Goal: Navigation & Orientation: Find specific page/section

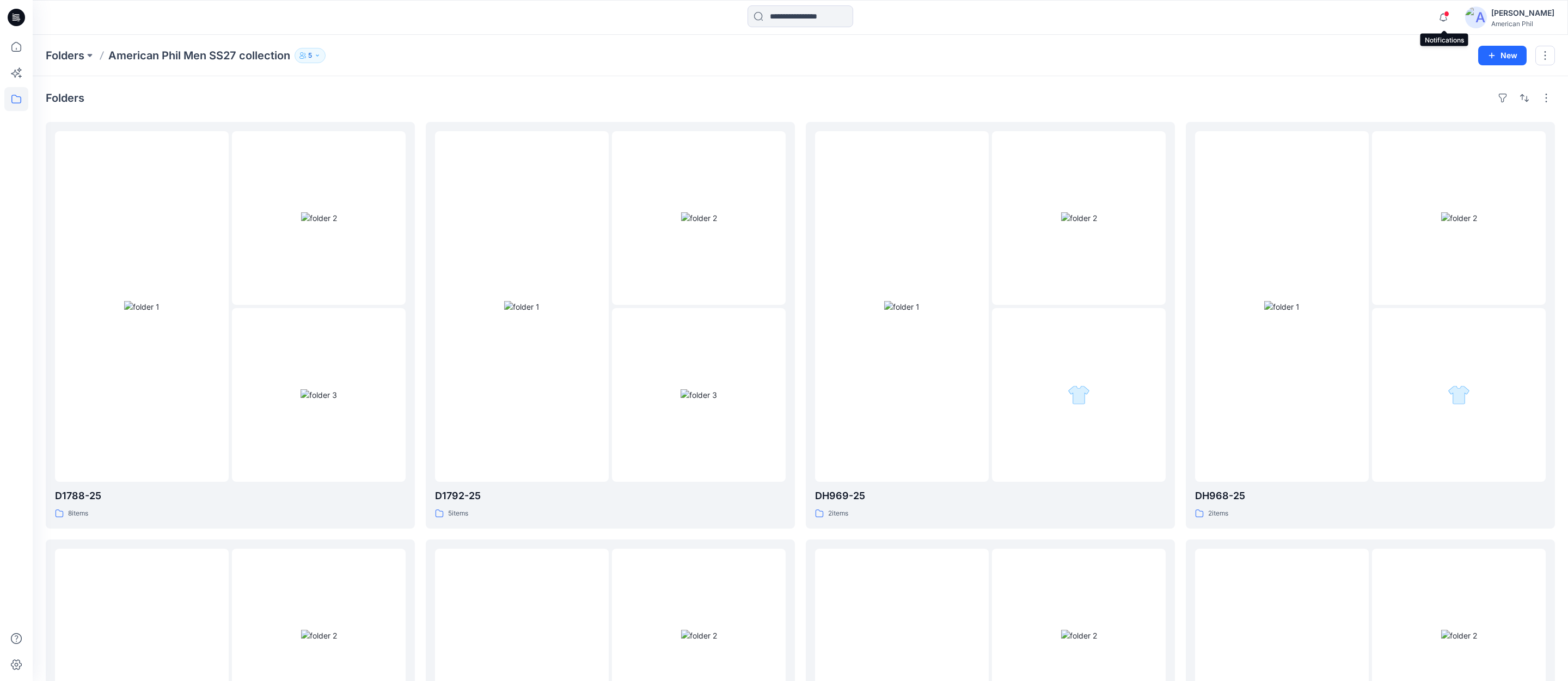
click at [1449, 15] on span at bounding box center [1446, 14] width 5 height 6
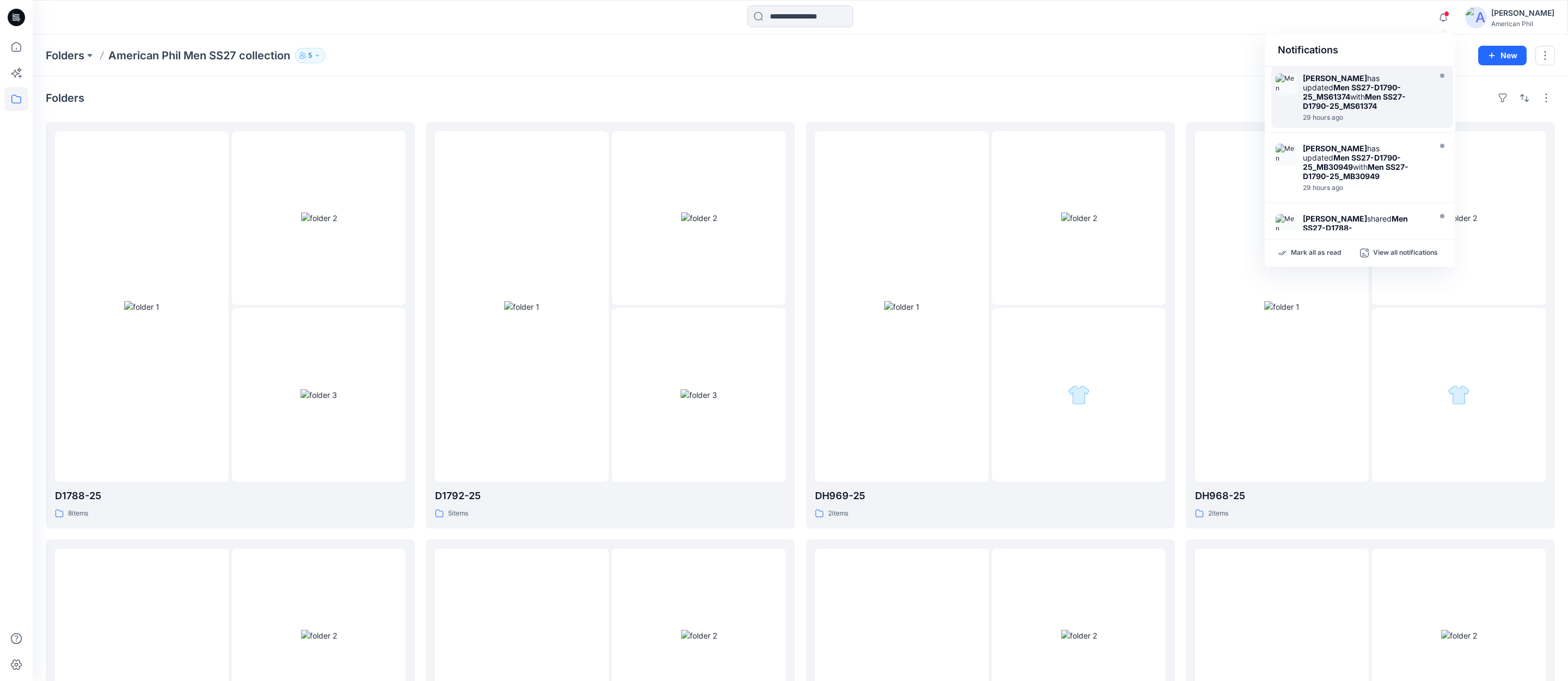
click at [1349, 92] on strong "Men SS27-D1790-25_MS61374" at bounding box center [1352, 92] width 98 height 19
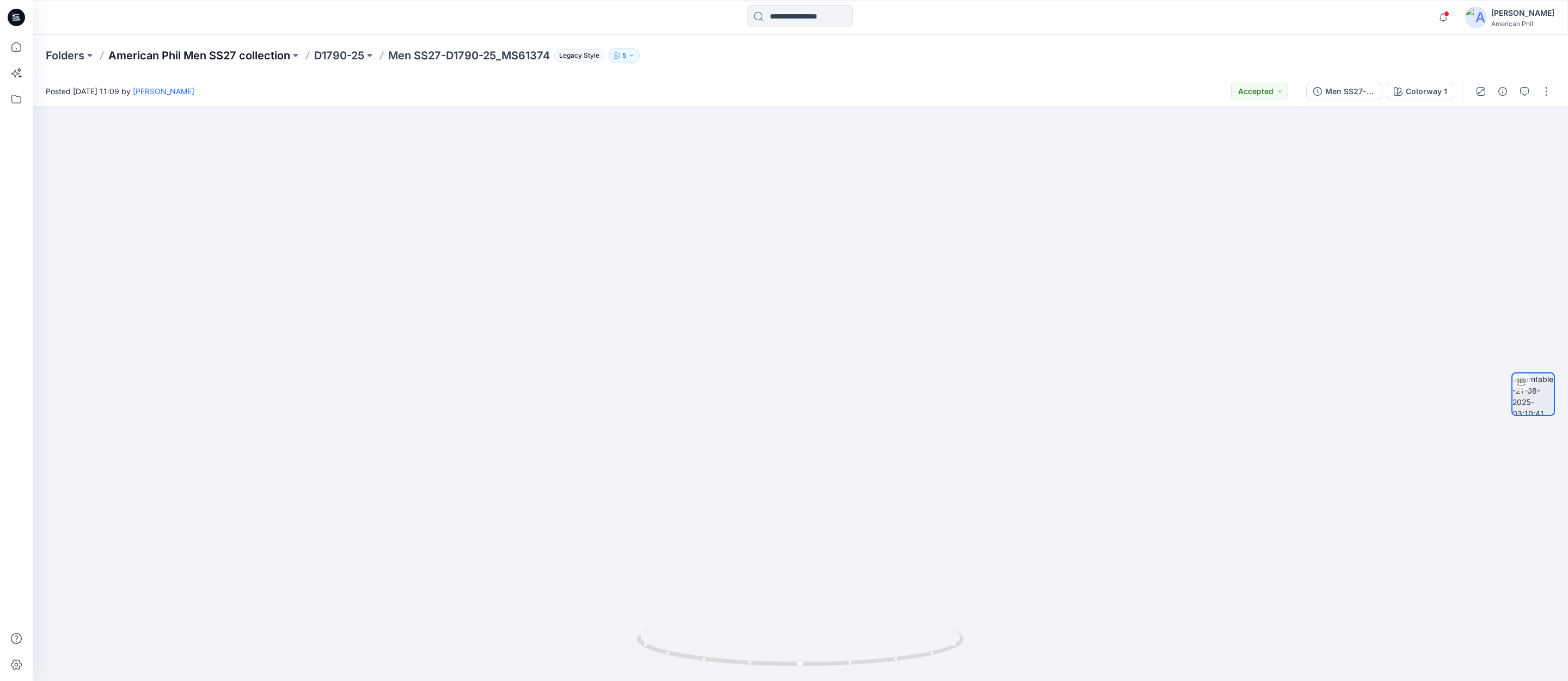
click at [185, 57] on p "American Phil Men SS27 collection" at bounding box center [199, 56] width 182 height 15
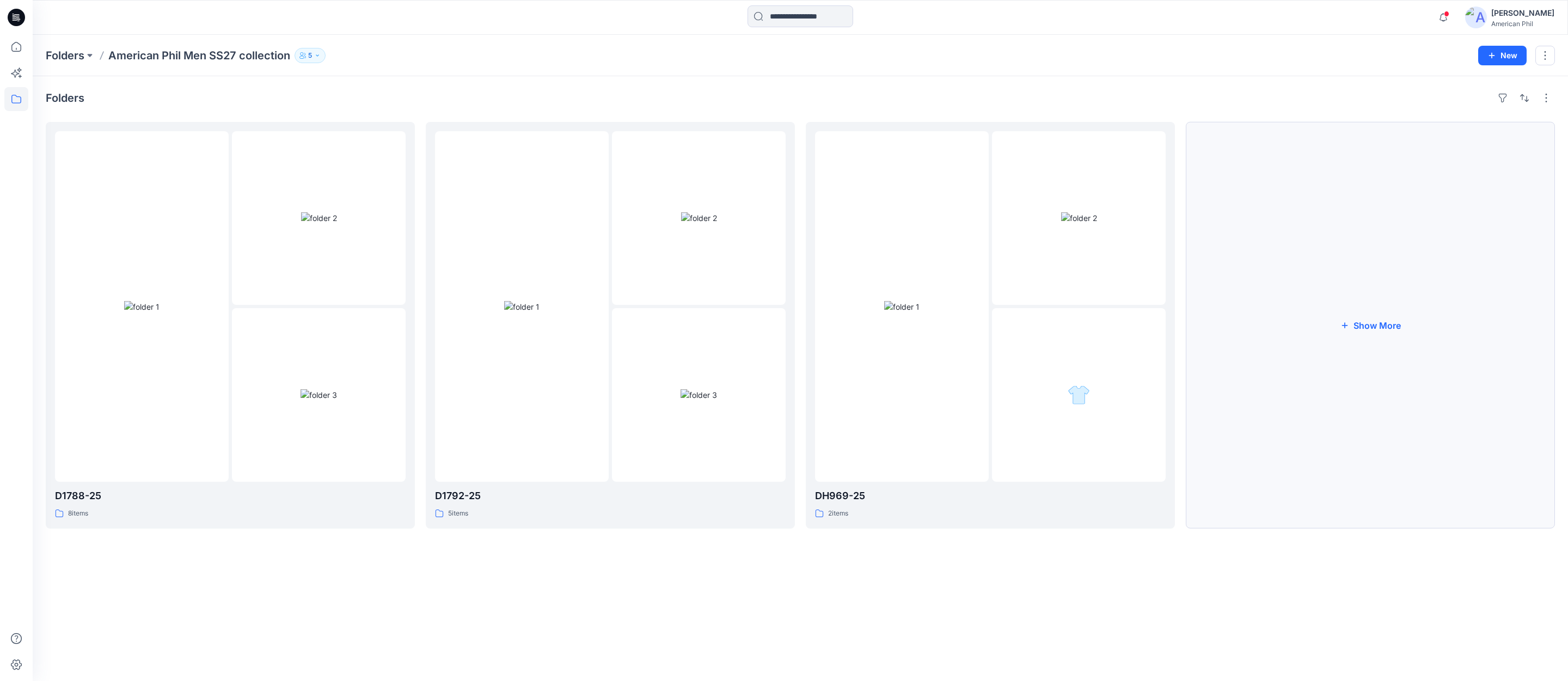
click at [1390, 326] on button "Show More" at bounding box center [1370, 325] width 369 height 407
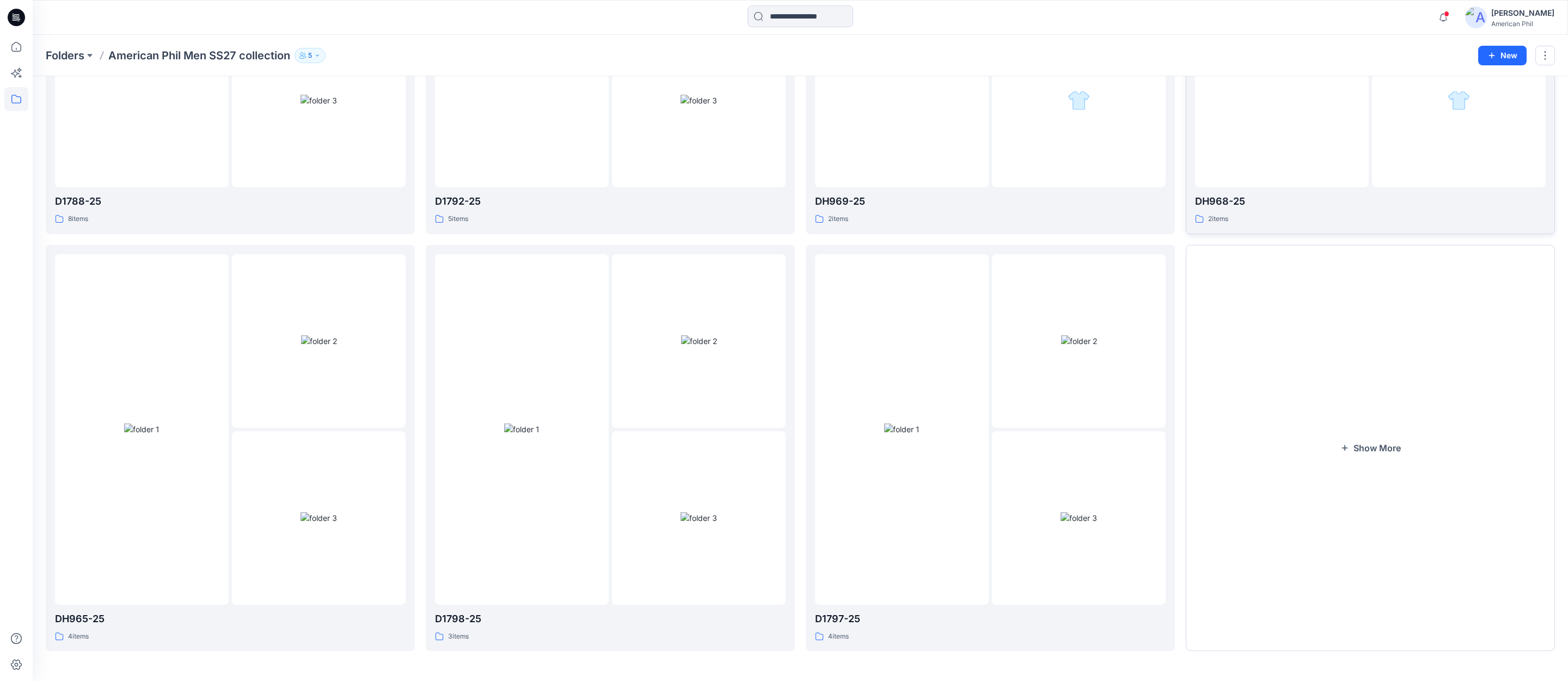
scroll to position [296, 0]
click at [1377, 447] on button "Show More" at bounding box center [1370, 448] width 369 height 407
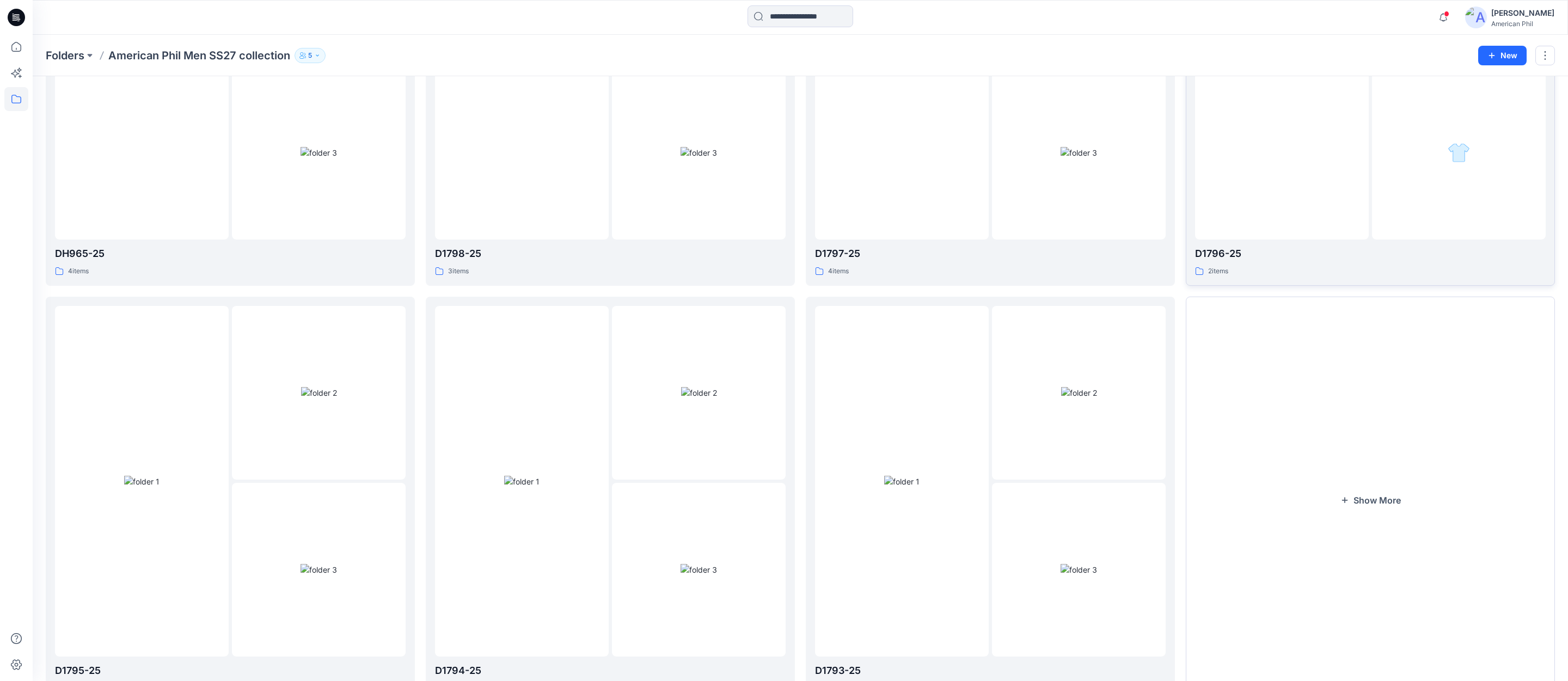
scroll to position [713, 0]
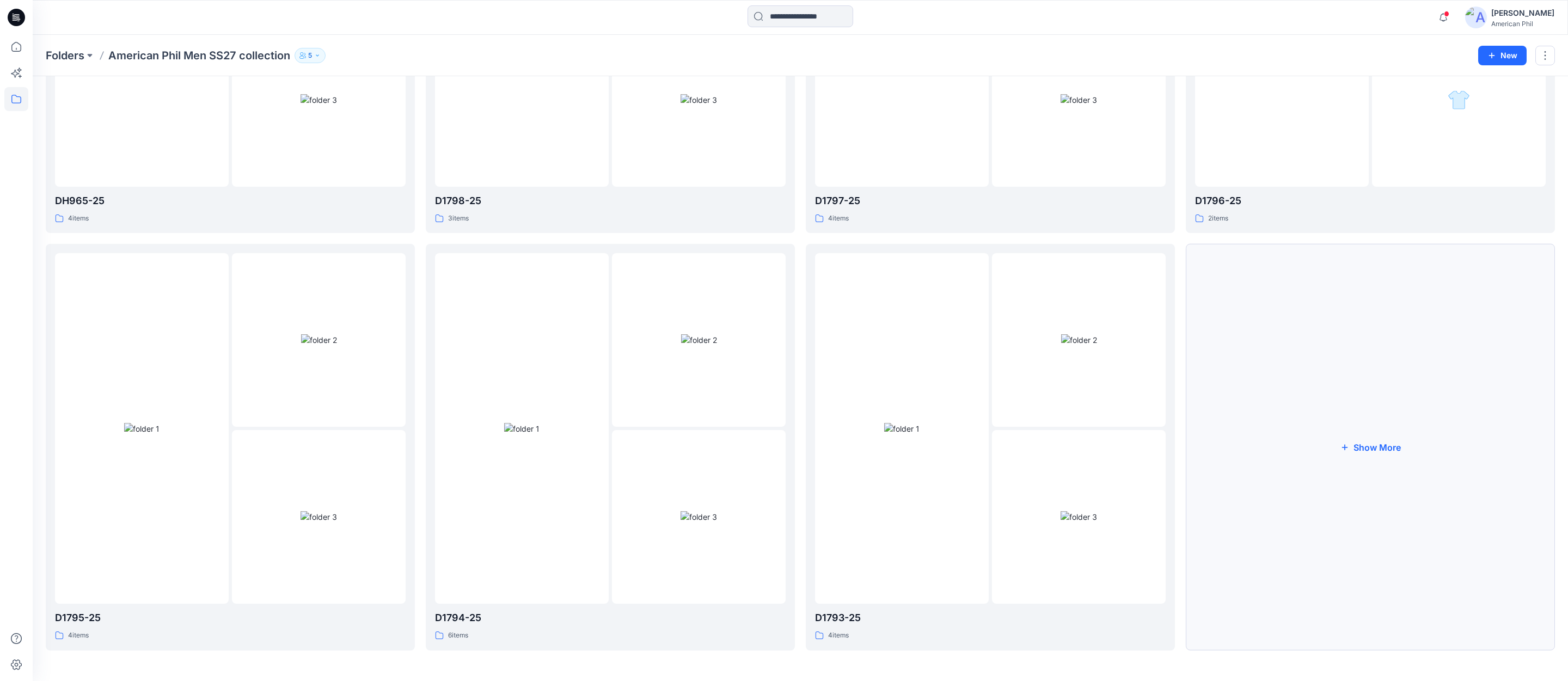
click at [1380, 447] on button "Show More" at bounding box center [1370, 447] width 369 height 407
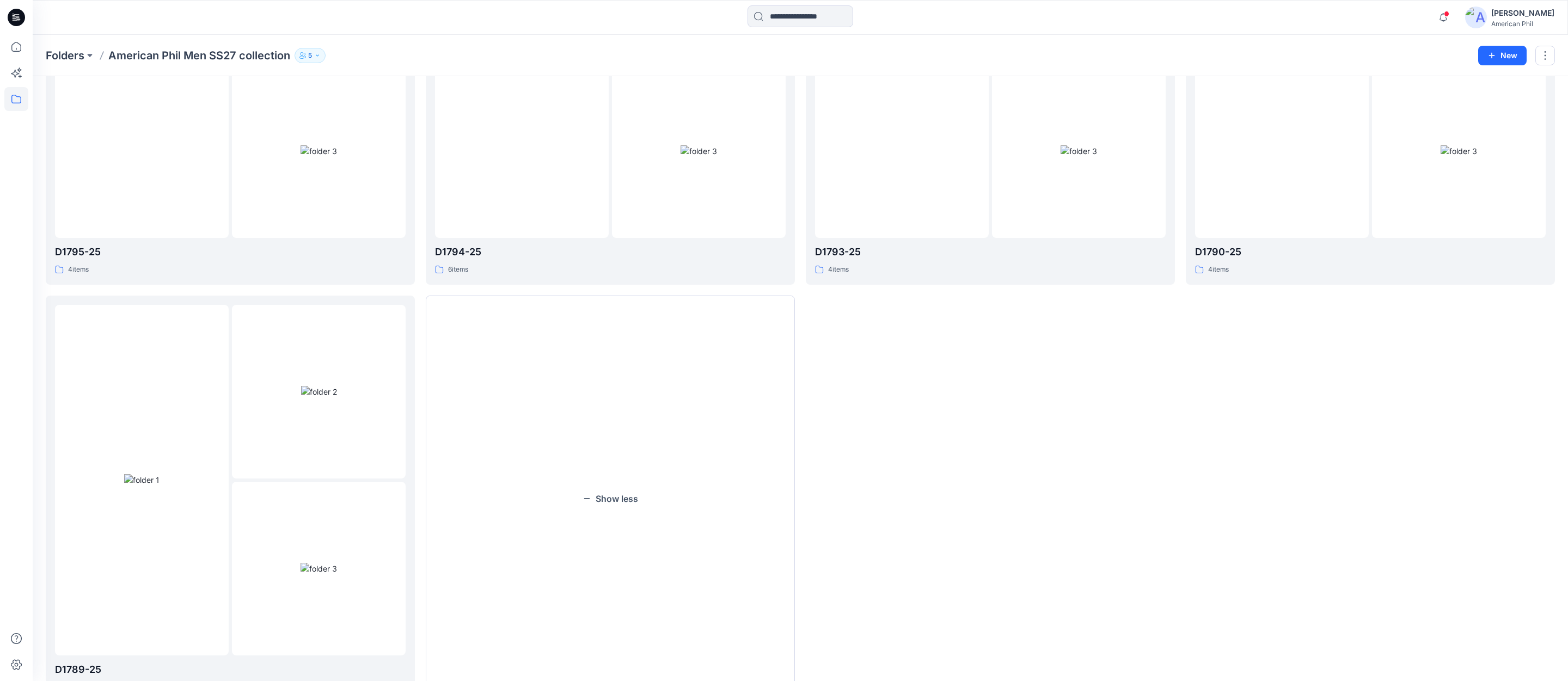
scroll to position [1130, 0]
